Goal: Task Accomplishment & Management: Manage account settings

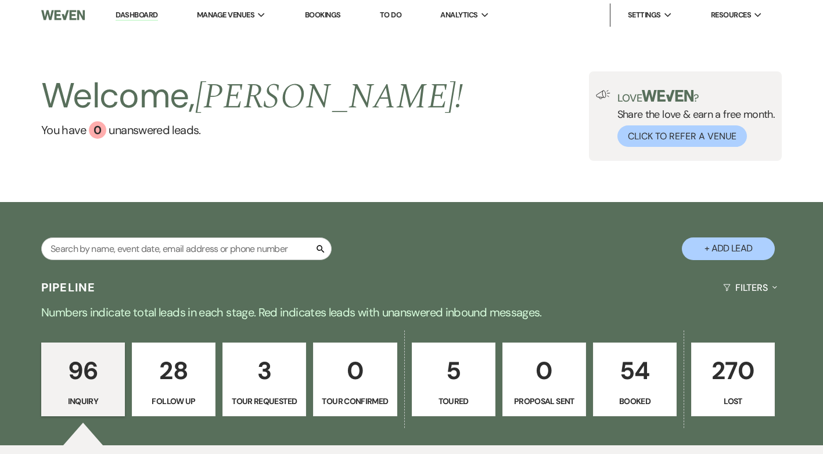
click at [736, 246] on button "+ Add Lead" at bounding box center [728, 249] width 93 height 23
select select "799"
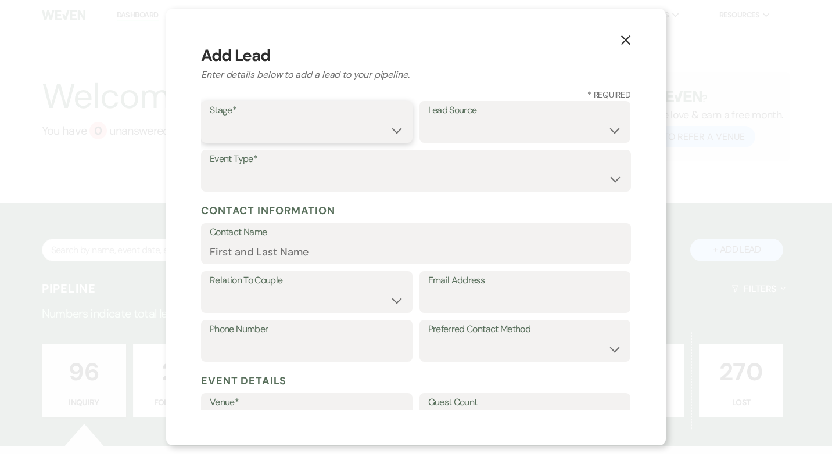
click at [395, 132] on select "Inquiry Follow Up Tour Requested Tour Confirmed Toured Proposal Sent Booked Lost" at bounding box center [307, 130] width 194 height 23
select select "1"
click at [210, 119] on select "Inquiry Follow Up Tour Requested Tour Confirmed Toured Proposal Sent Booked Lost" at bounding box center [307, 130] width 194 height 23
click at [509, 127] on select "Weven Venue Website Instagram Facebook Pinterest Google The Knot Wedding Wire H…" at bounding box center [525, 130] width 194 height 23
select select "22"
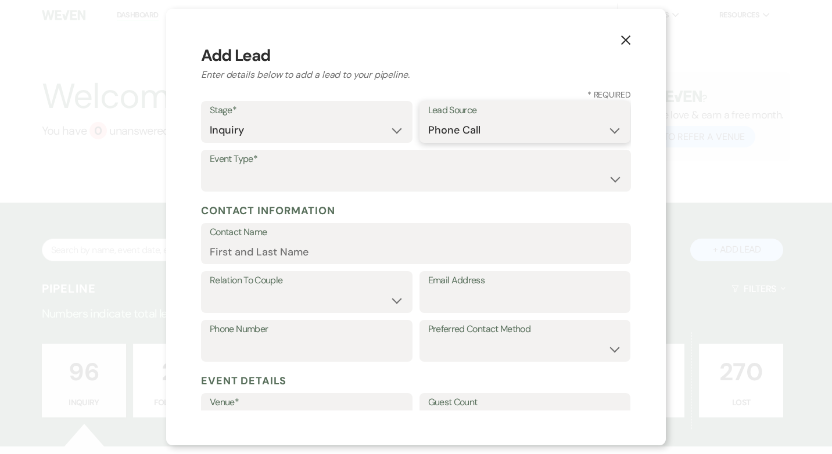
click at [428, 119] on select "Weven Venue Website Instagram Facebook Pinterest Google The Knot Wedding Wire H…" at bounding box center [525, 130] width 194 height 23
click at [354, 188] on select "Wedding Anniversary Party Baby Shower Bachelorette / Bachelor Party Birthday Pa…" at bounding box center [416, 179] width 413 height 23
select select "5"
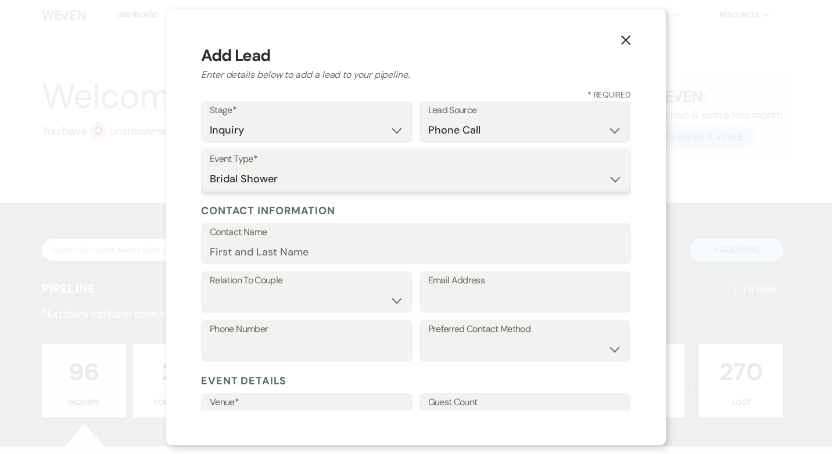
click at [210, 168] on select "Wedding Anniversary Party Baby Shower Bachelorette / Bachelor Party Birthday Pa…" at bounding box center [416, 179] width 413 height 23
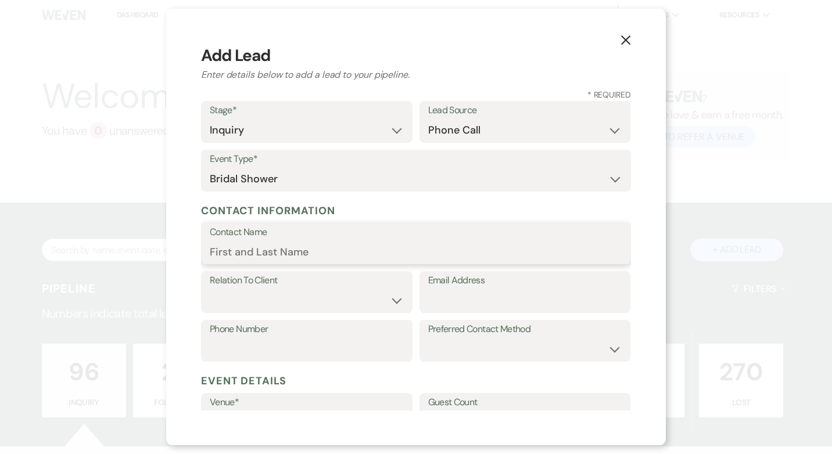
click at [278, 250] on input "Contact Name" at bounding box center [416, 252] width 413 height 23
type input "[PERSON_NAME]"
click at [388, 303] on select "Client Event Planner Parent of Client Family Member Friend Other" at bounding box center [307, 300] width 194 height 23
select select "3"
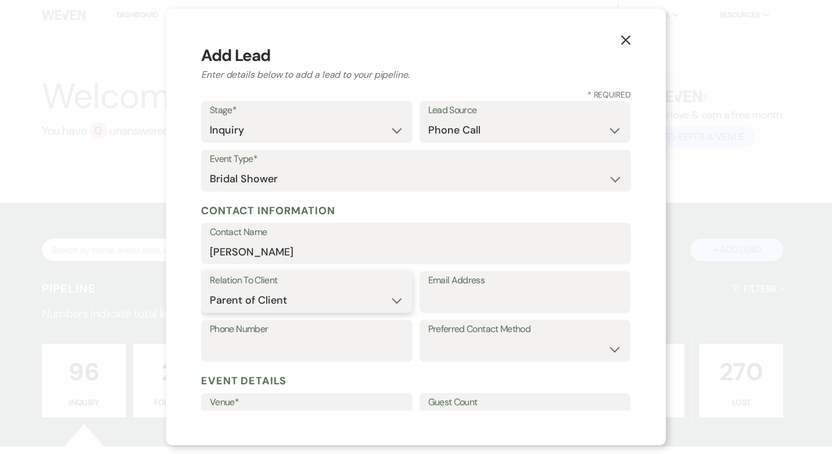
click at [210, 289] on select "Client Event Planner Parent of Client Family Member Friend Other" at bounding box center [307, 300] width 194 height 23
click at [438, 305] on input "Email Address" at bounding box center [525, 300] width 194 height 23
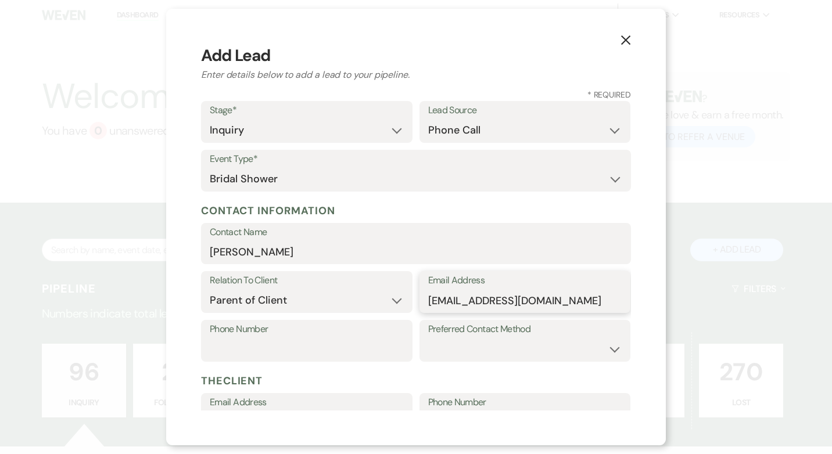
type input "[EMAIL_ADDRESS][DOMAIN_NAME]"
type input "5087355023"
click at [606, 347] on select "Email Phone Text" at bounding box center [525, 349] width 194 height 23
select select "email"
click at [428, 338] on select "Email Phone Text" at bounding box center [525, 349] width 194 height 23
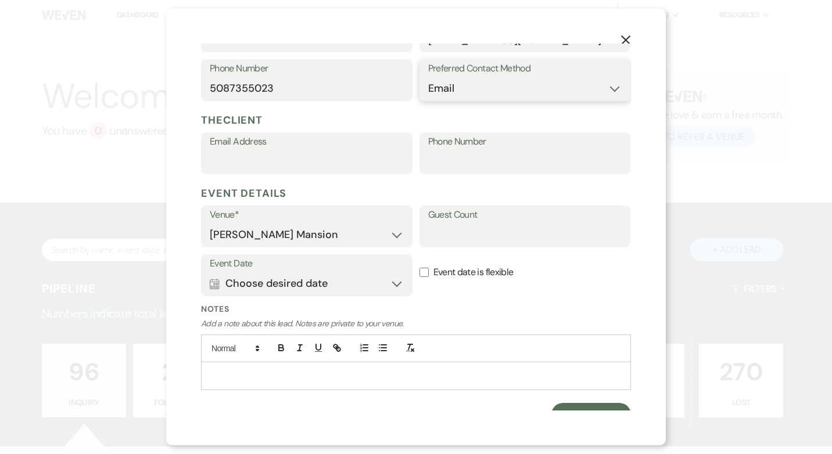
scroll to position [277, 0]
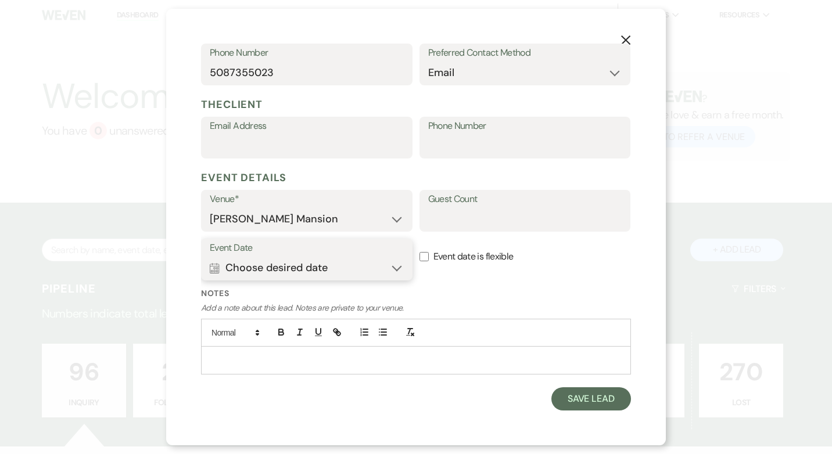
click at [388, 265] on button "Calendar Choose desired date Expand" at bounding box center [307, 267] width 194 height 23
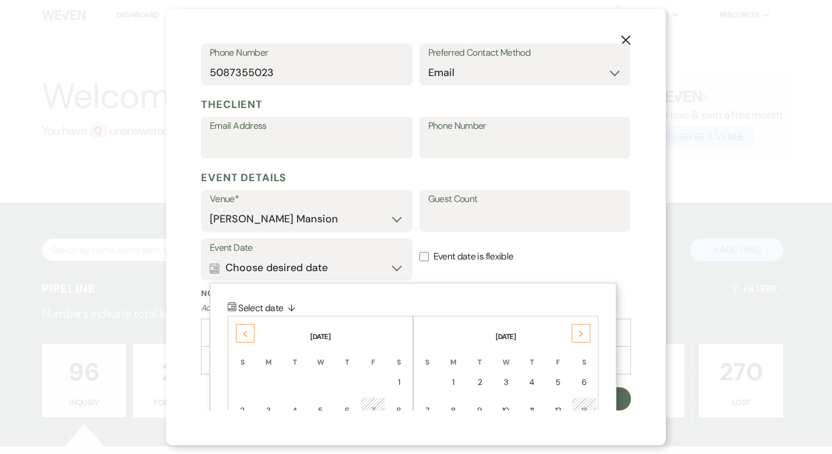
click at [422, 255] on input "Event date is flexible" at bounding box center [424, 256] width 9 height 9
checkbox input "true"
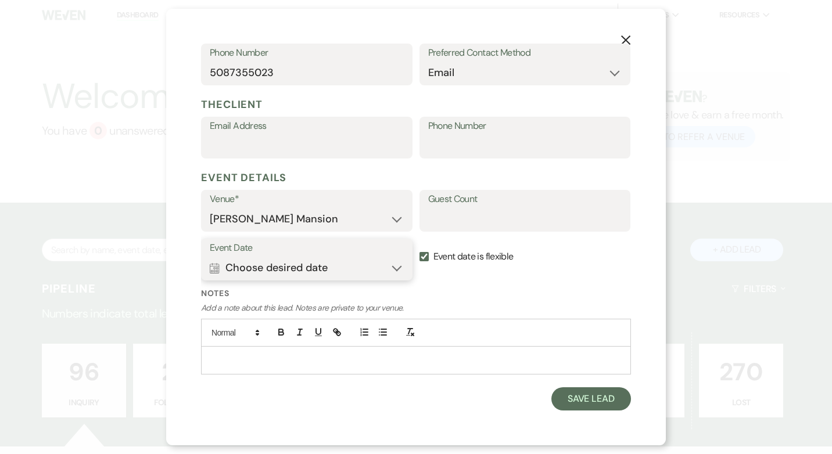
click at [396, 272] on button "Calendar Choose desired date Expand" at bounding box center [307, 267] width 194 height 23
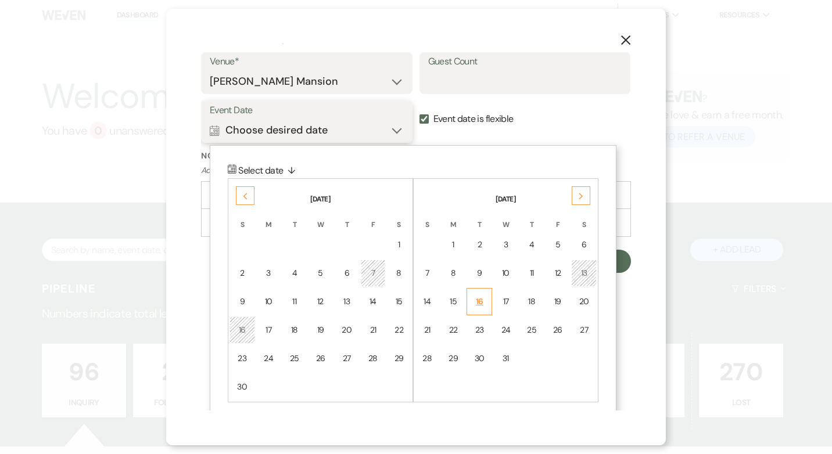
scroll to position [424, 0]
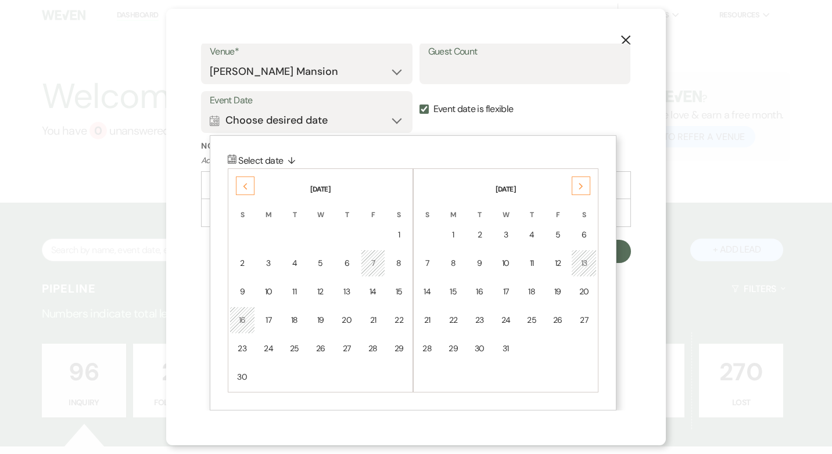
click at [578, 186] on div "Next" at bounding box center [581, 186] width 19 height 19
click at [583, 268] on div "11" at bounding box center [584, 263] width 10 height 12
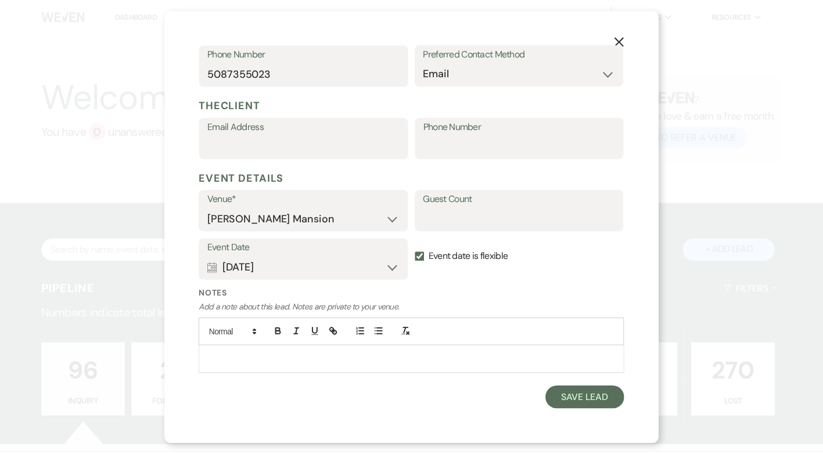
scroll to position [277, 0]
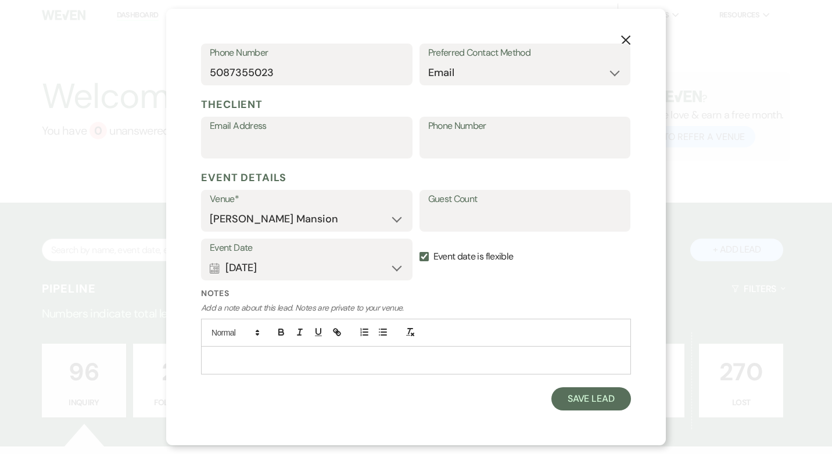
click at [296, 360] on p at bounding box center [415, 360] width 411 height 13
click at [600, 403] on button "Save Lead" at bounding box center [591, 399] width 80 height 23
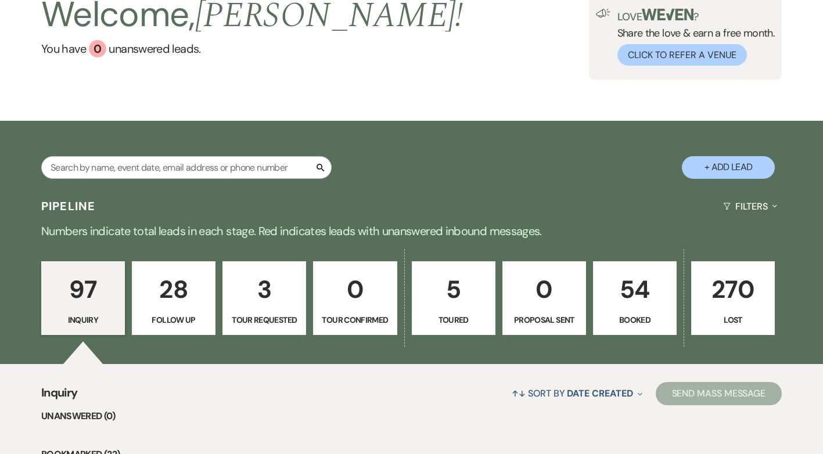
scroll to position [0, 0]
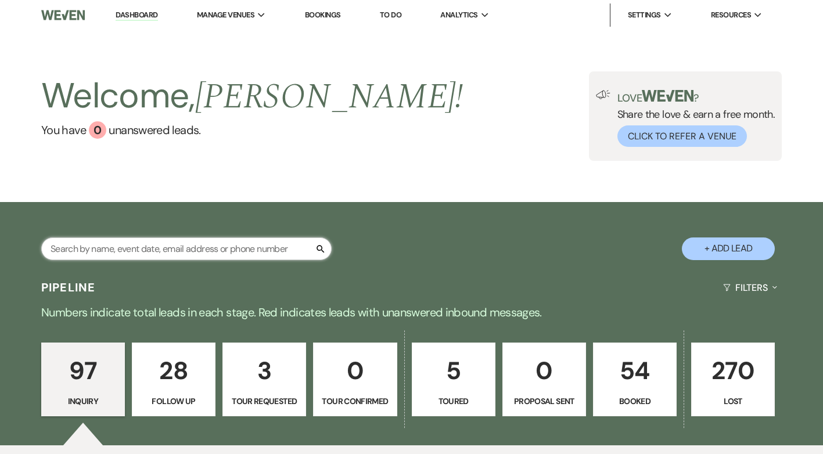
click at [124, 252] on input "text" at bounding box center [186, 249] width 291 height 23
type input "[DEMOGRAPHIC_DATA]"
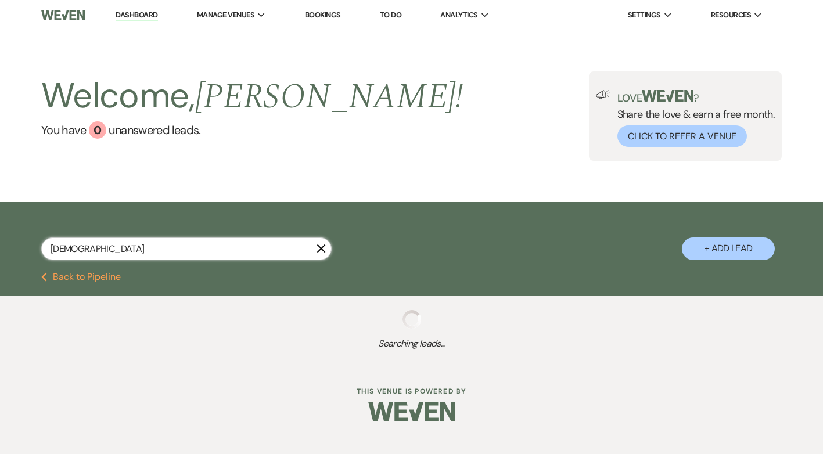
select select "5"
select select "8"
select select "10"
select select "8"
select select "5"
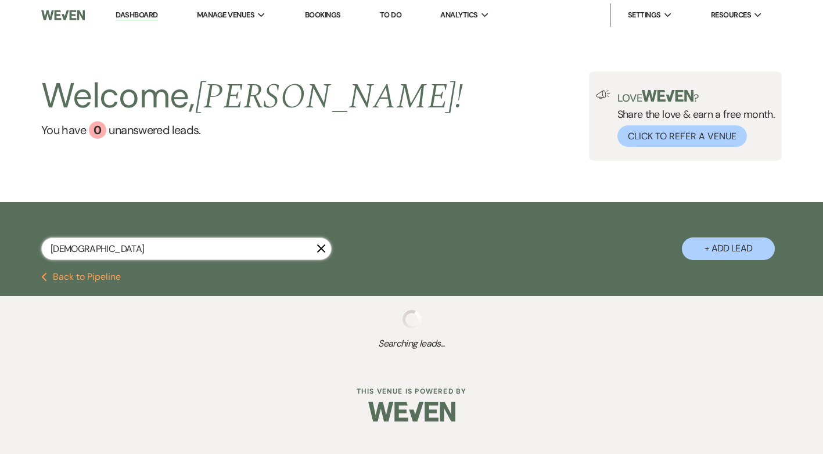
select select "8"
select select "5"
select select "8"
select select "5"
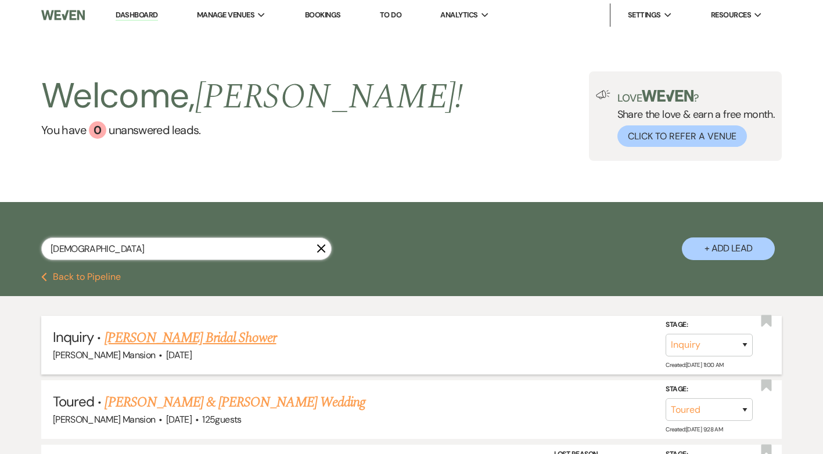
type input "[DEMOGRAPHIC_DATA]"
click at [239, 338] on link "[PERSON_NAME] Bridal Shower" at bounding box center [191, 338] width 172 height 21
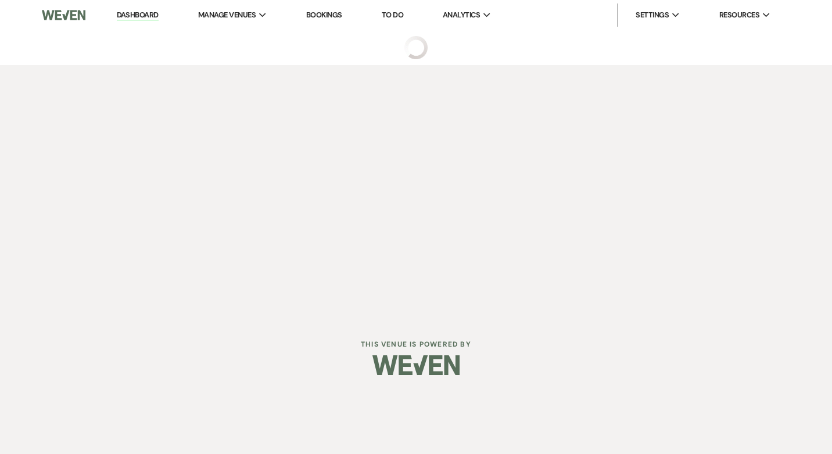
select select "22"
select select "5"
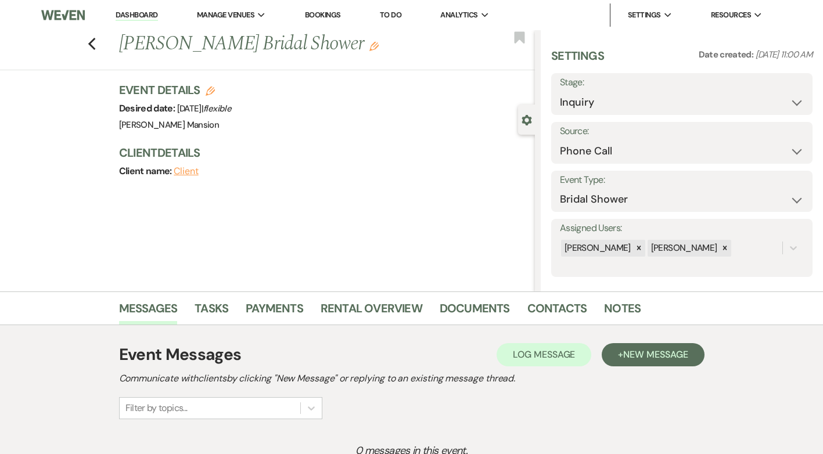
click at [370, 48] on icon "Edit" at bounding box center [374, 46] width 9 height 9
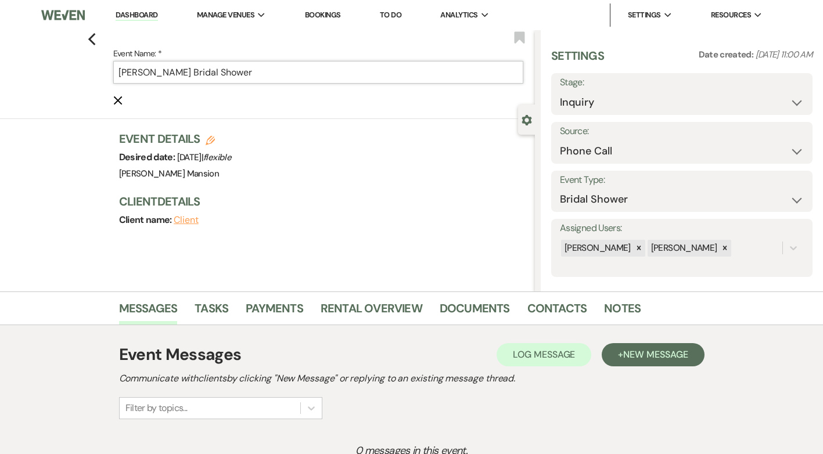
click at [196, 74] on input "[PERSON_NAME] Bridal Shower" at bounding box center [318, 72] width 411 height 23
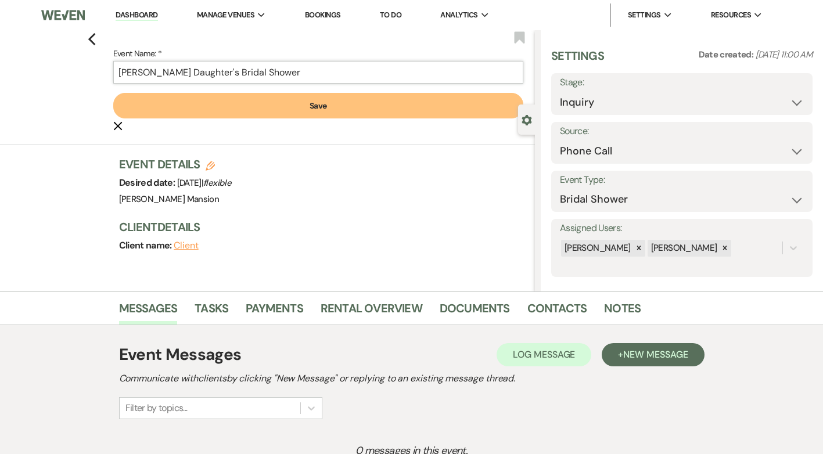
type input "[PERSON_NAME] Daughter's Bridal Shower"
click at [336, 107] on button "Save" at bounding box center [318, 106] width 411 height 26
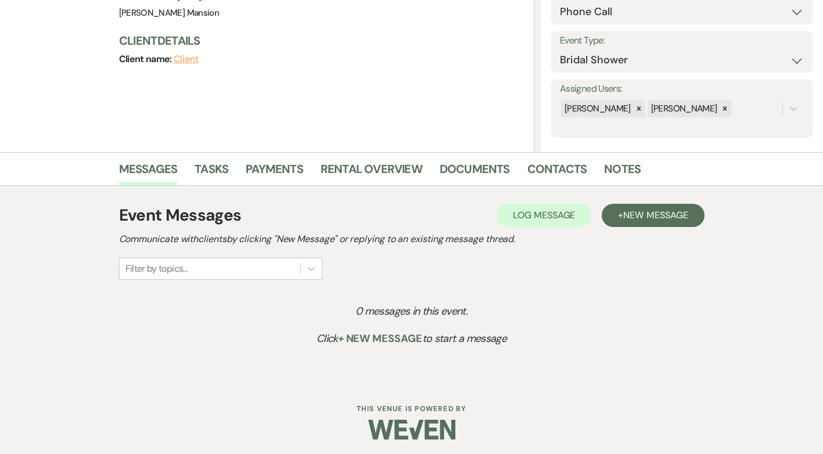
scroll to position [142, 0]
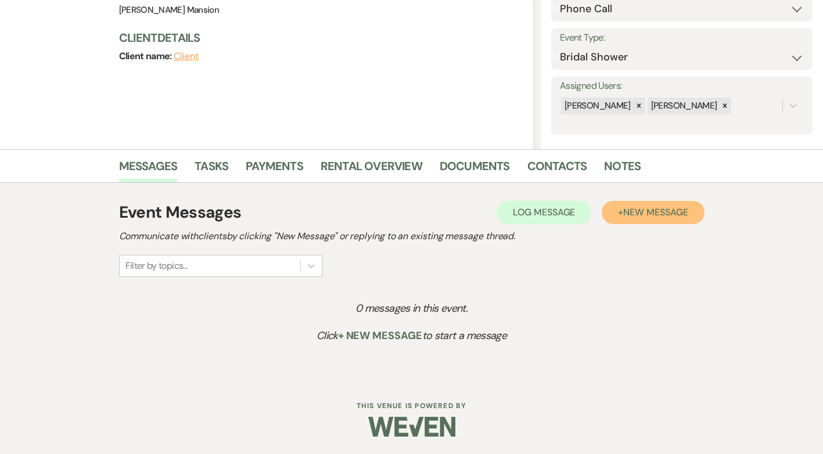
click at [664, 212] on span "New Message" at bounding box center [655, 212] width 64 height 12
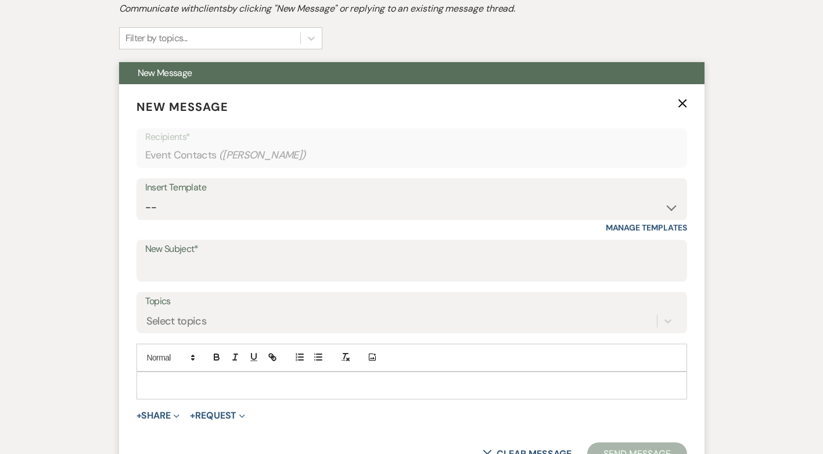
scroll to position [375, 0]
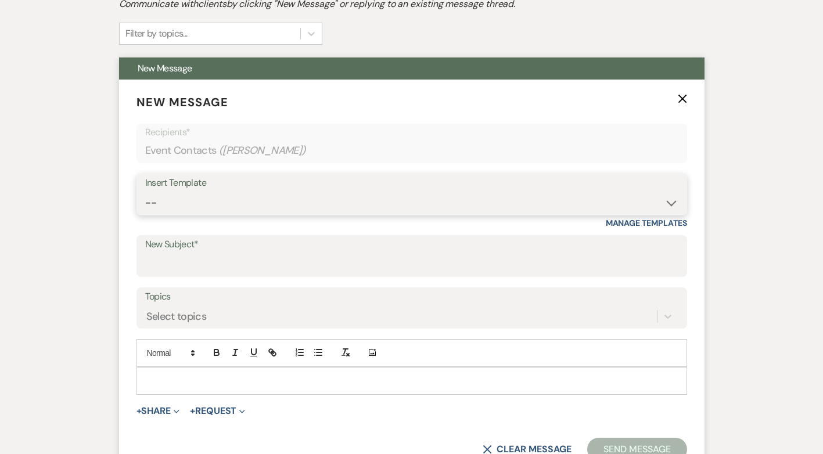
click at [671, 203] on select "-- Initial Inquiry Response Tour Request Response Follow Up Contract (Pre-Booke…" at bounding box center [411, 203] width 533 height 23
select select "4244"
click at [145, 192] on select "-- Initial Inquiry Response Tour Request Response Follow Up Contract (Pre-Booke…" at bounding box center [411, 203] width 533 height 23
type input "Congratulations from [PERSON_NAME][GEOGRAPHIC_DATA]"
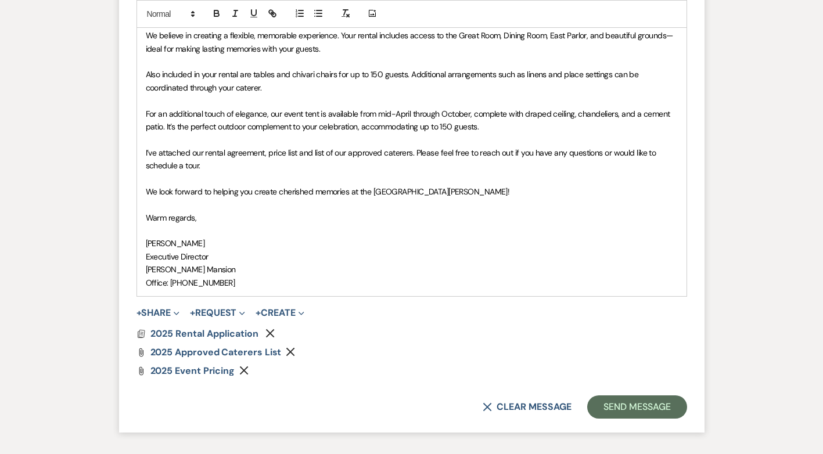
scroll to position [840, 0]
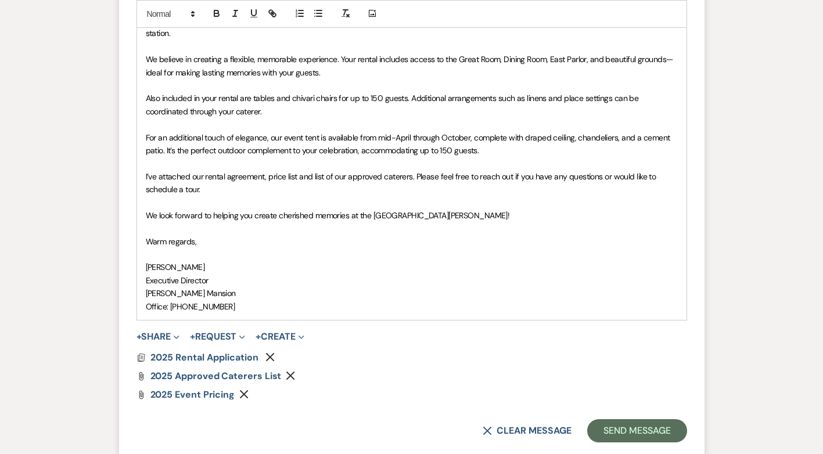
drag, startPoint x: 216, startPoint y: 264, endPoint x: 143, endPoint y: 252, distance: 73.7
click at [143, 252] on div "Dear [PERSON_NAME], Thank you for considering the Historic [PERSON_NAME] Mansio…" at bounding box center [412, 111] width 550 height 417
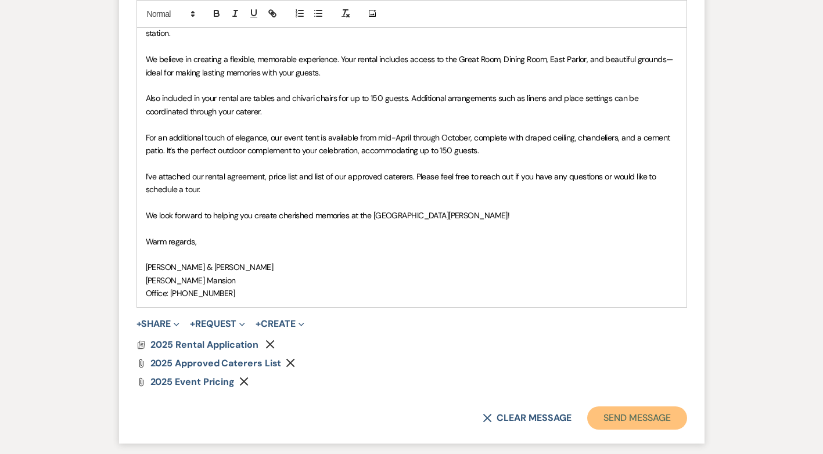
click at [625, 407] on button "Send Message" at bounding box center [636, 418] width 99 height 23
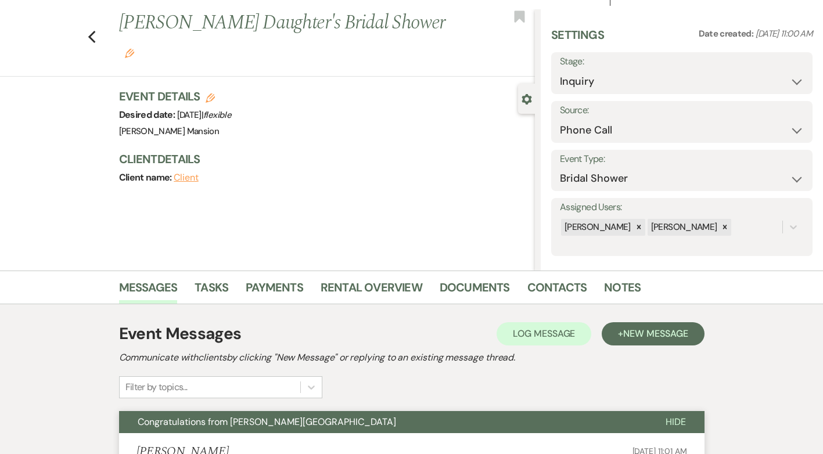
scroll to position [0, 0]
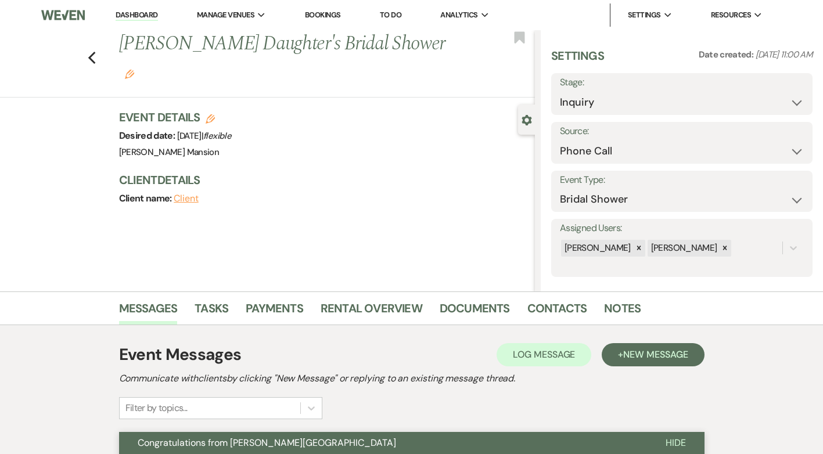
click at [131, 16] on link "Dashboard" at bounding box center [137, 15] width 42 height 11
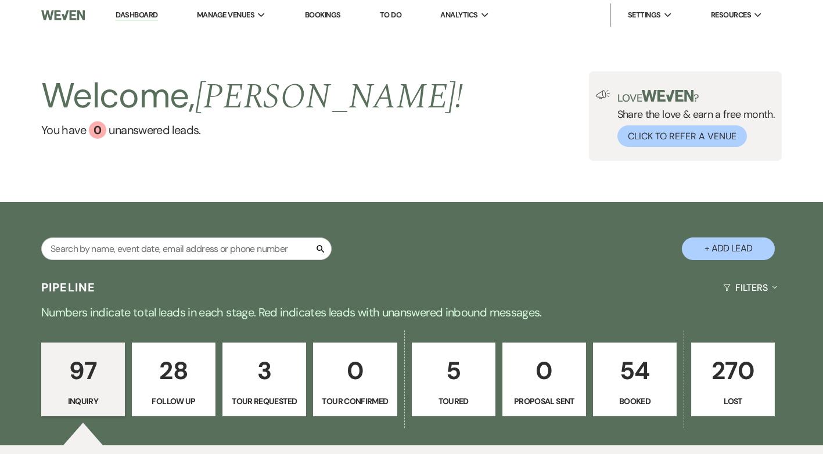
click at [463, 388] on p "5" at bounding box center [454, 371] width 69 height 39
select select "5"
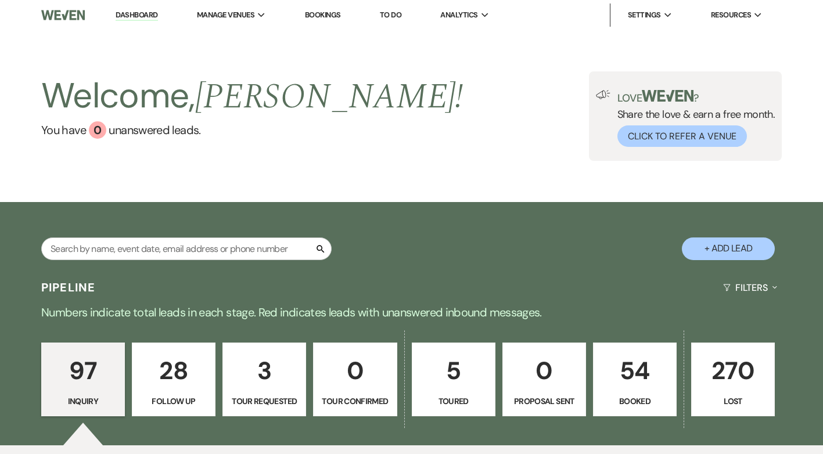
select select "5"
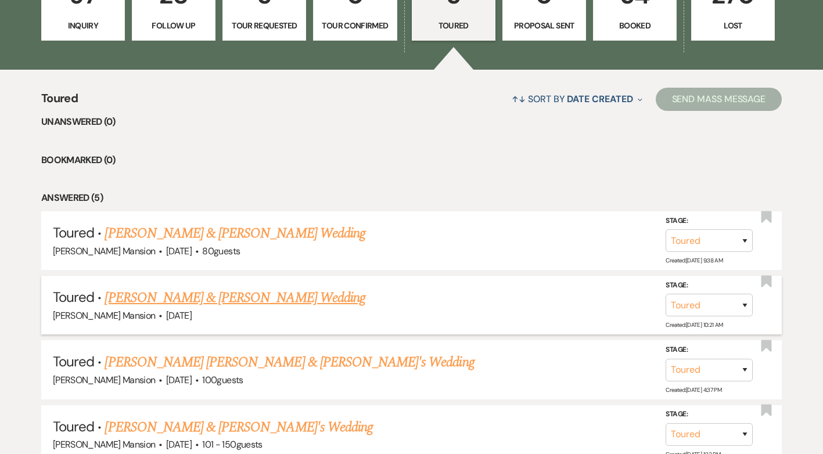
scroll to position [407, 0]
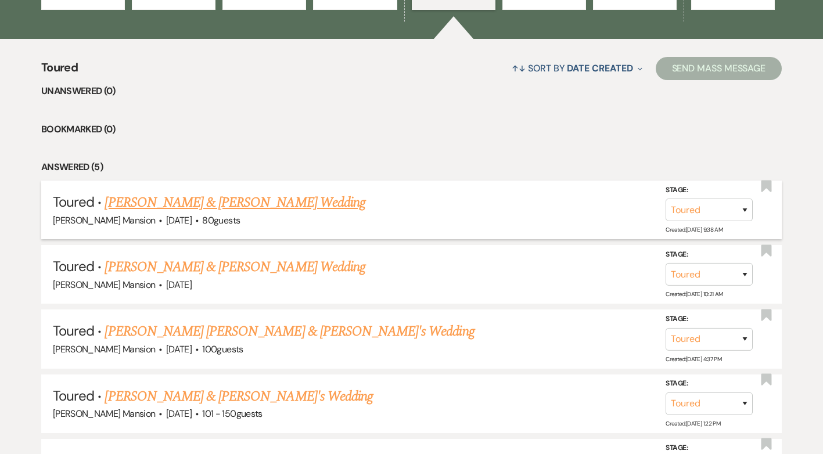
click at [194, 200] on link "[PERSON_NAME] & [PERSON_NAME] Wedding" at bounding box center [235, 202] width 260 height 21
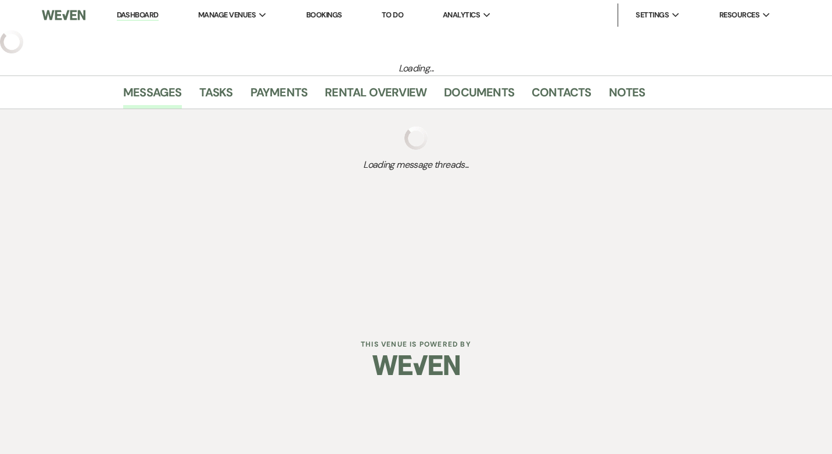
select select "5"
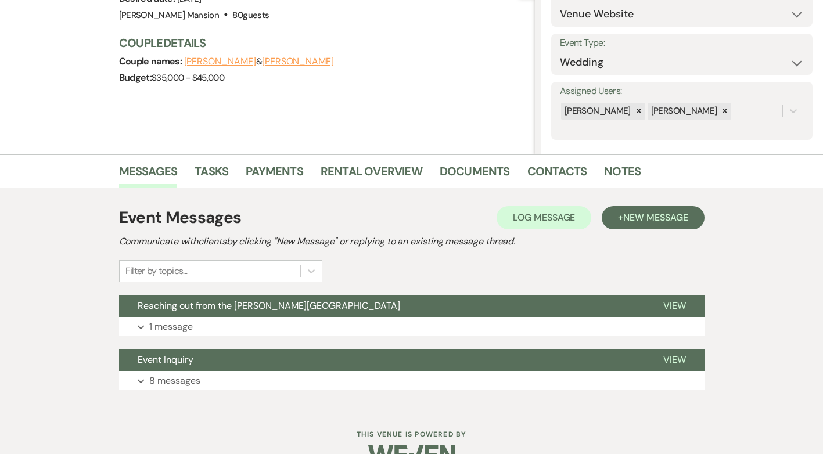
scroll to position [166, 0]
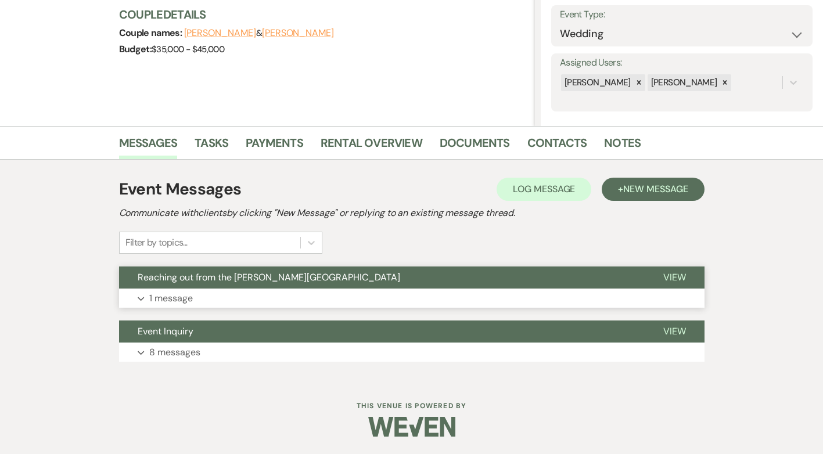
click at [157, 296] on p "1 message" at bounding box center [171, 298] width 44 height 15
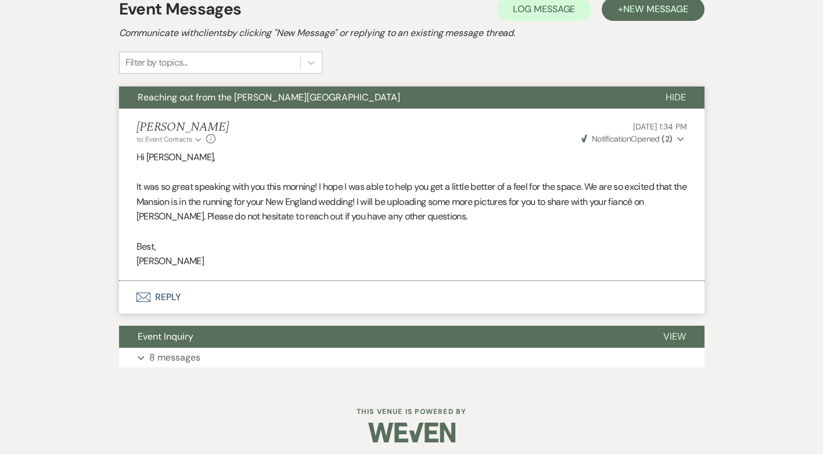
scroll to position [352, 0]
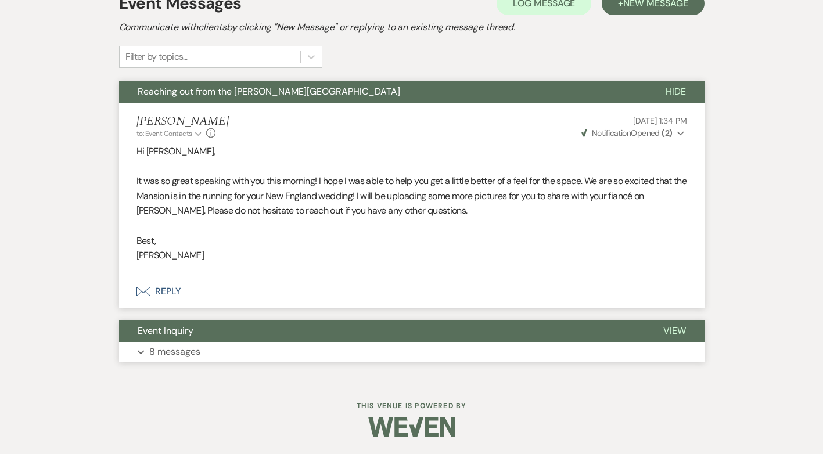
click at [178, 350] on p "8 messages" at bounding box center [174, 352] width 51 height 15
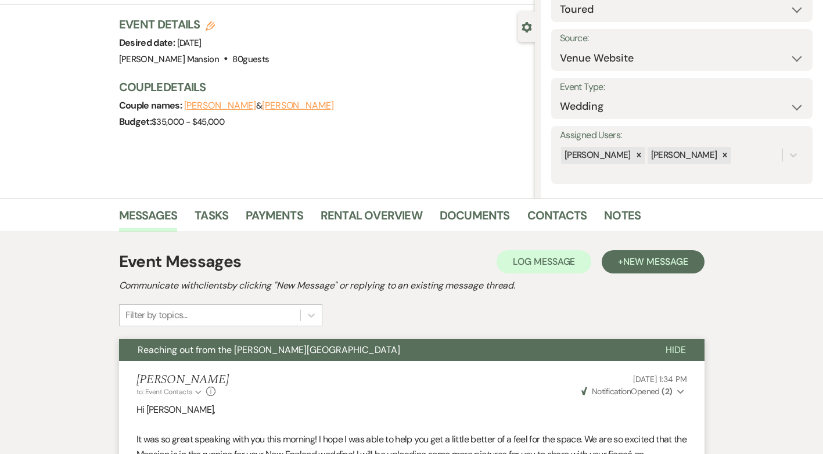
scroll to position [0, 0]
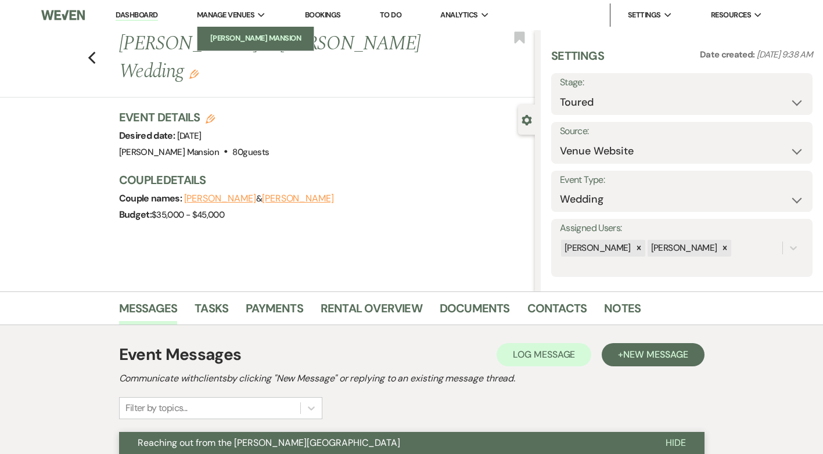
click at [246, 35] on li "[PERSON_NAME] Mansion" at bounding box center [255, 39] width 105 height 12
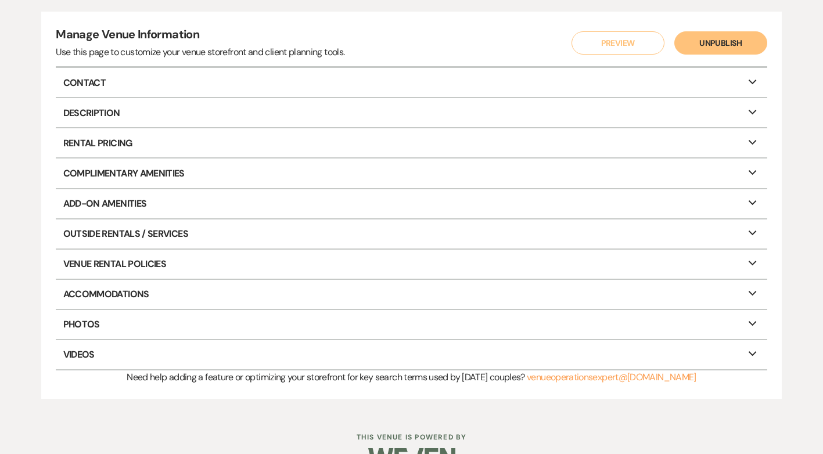
scroll to position [157, 0]
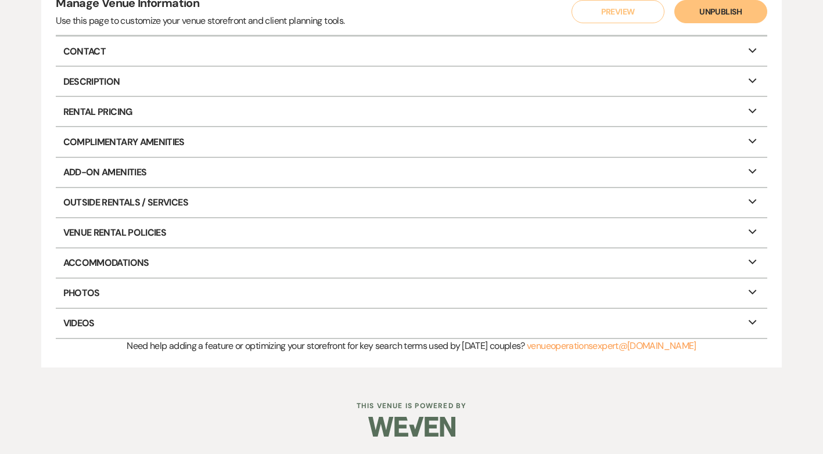
click at [748, 286] on icon "Expand" at bounding box center [753, 290] width 14 height 9
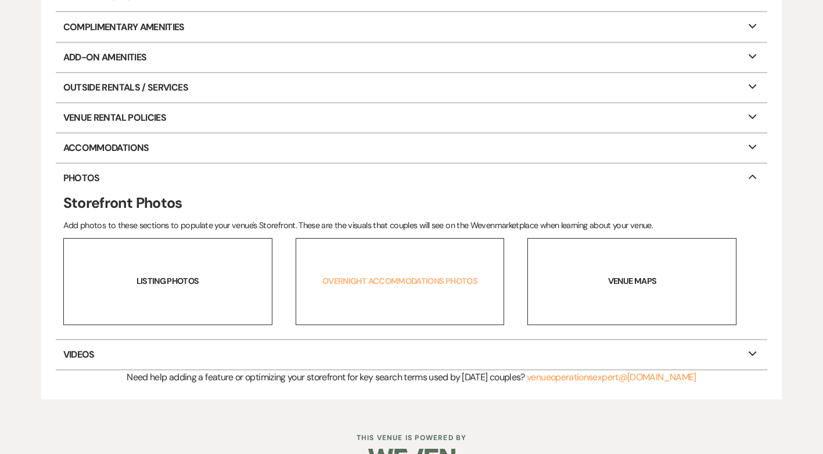
scroll to position [274, 0]
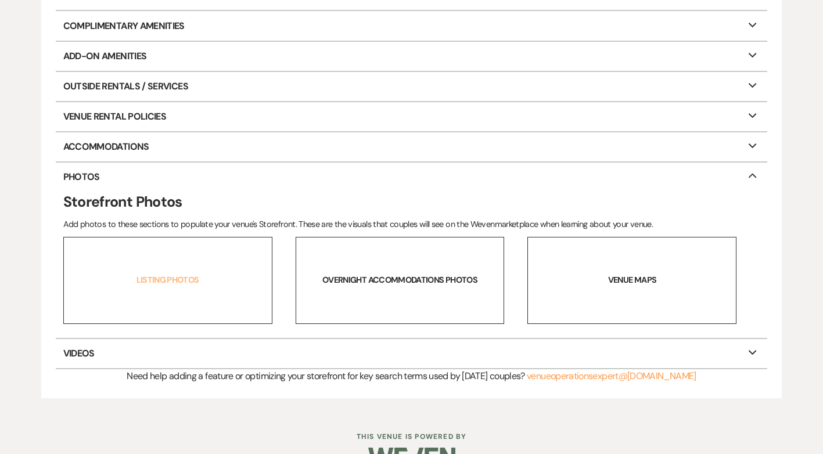
click at [169, 284] on link "Listing Photos" at bounding box center [167, 280] width 209 height 87
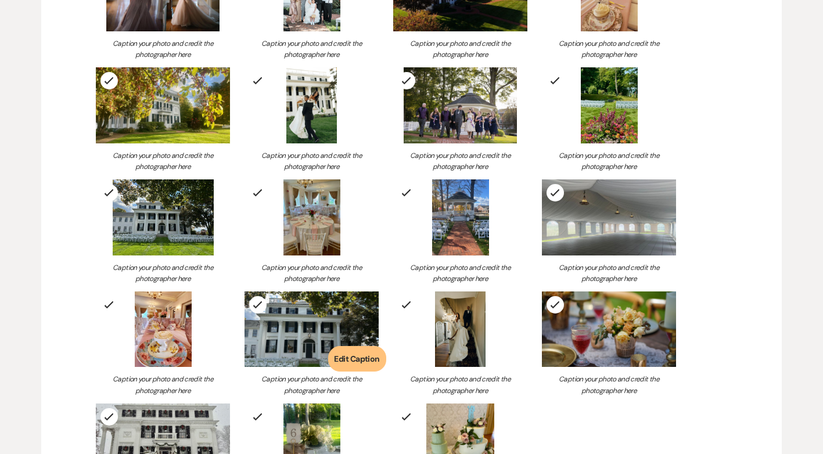
scroll to position [739, 0]
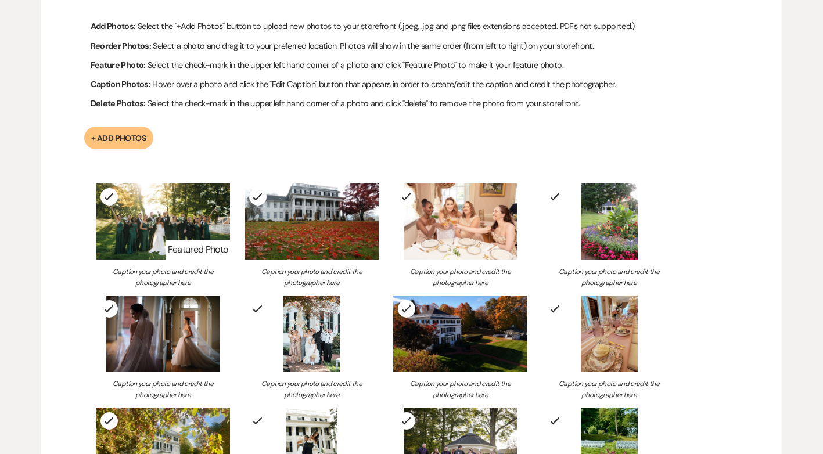
click at [122, 138] on button "+ Add Photos" at bounding box center [118, 138] width 69 height 23
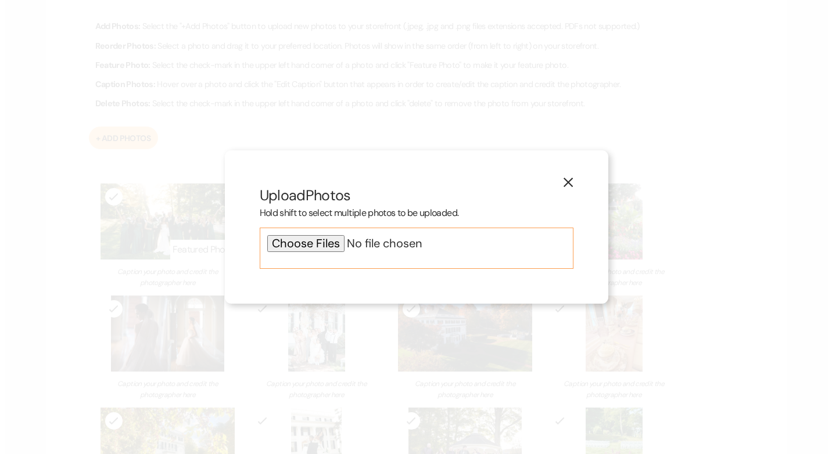
scroll to position [742, 0]
click at [328, 246] on input "file" at bounding box center [416, 243] width 299 height 17
click at [311, 243] on input "file" at bounding box center [416, 243] width 299 height 17
type input "C:\fakepath\IMG_6020.jpg"
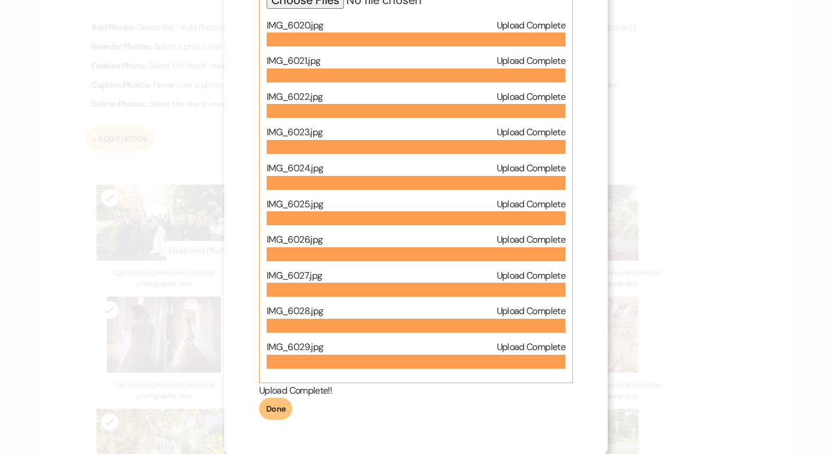
scroll to position [94, 0]
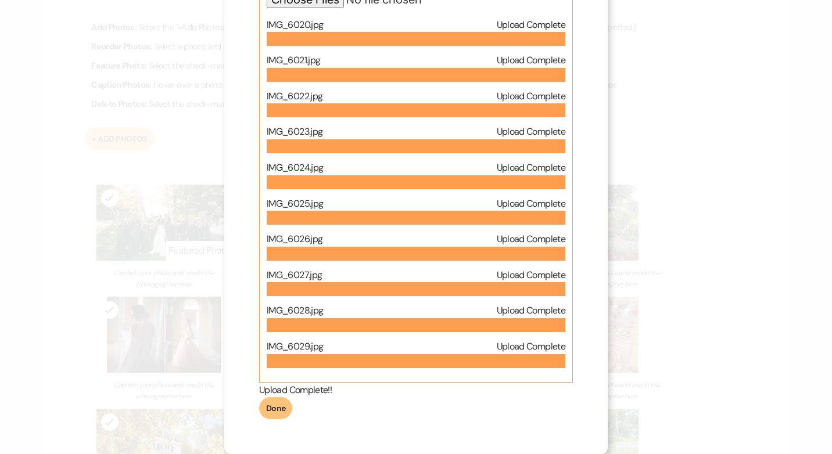
click at [273, 407] on button "Done" at bounding box center [275, 408] width 33 height 22
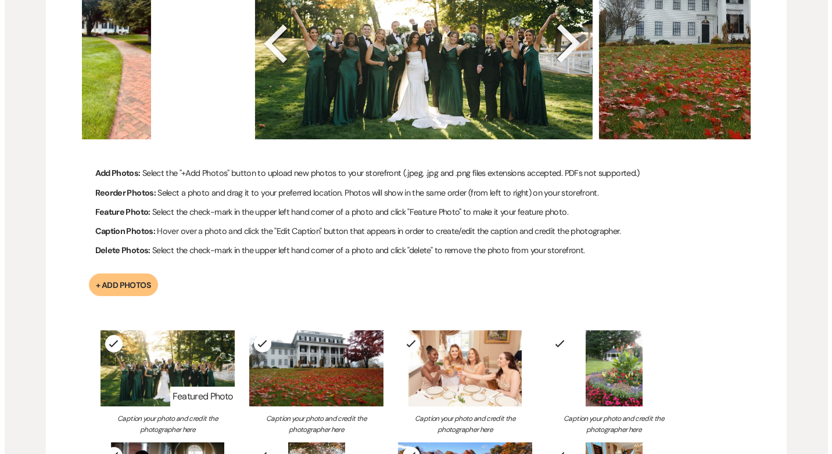
scroll to position [708, 0]
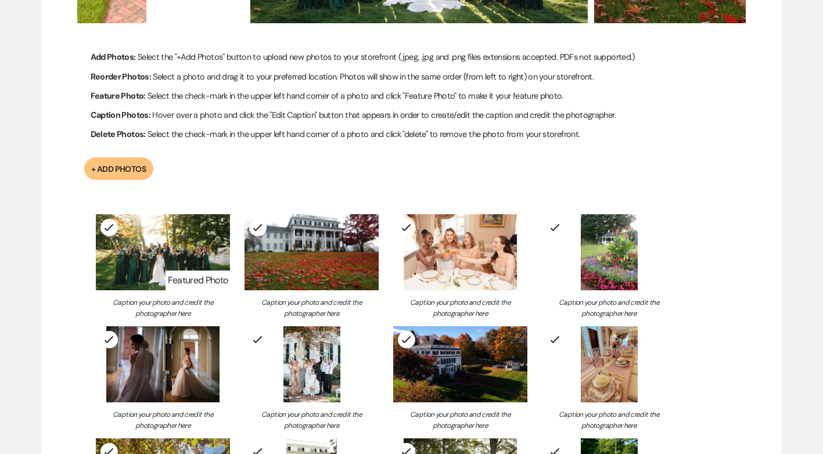
click at [114, 171] on button "+ Add Photos" at bounding box center [118, 168] width 69 height 23
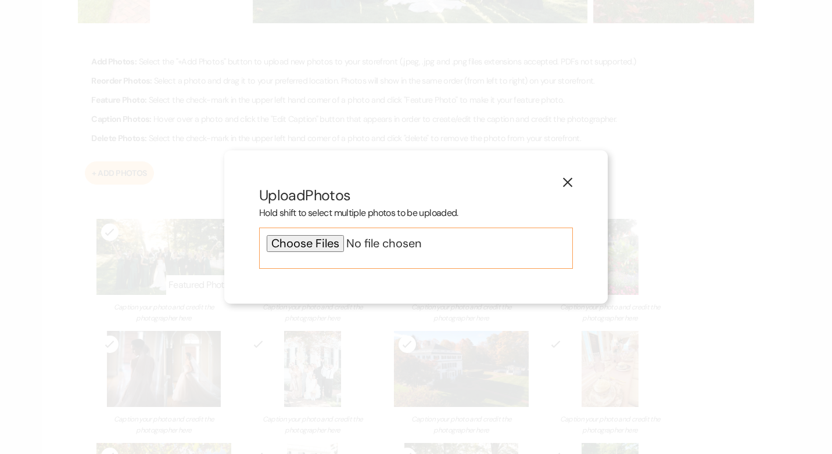
click at [320, 240] on input "file" at bounding box center [416, 243] width 299 height 17
type input "C:\fakepath\IMG_6030.jpg"
